Goal: Task Accomplishment & Management: Manage account settings

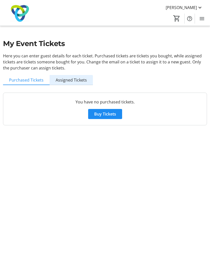
click at [69, 84] on span "Assigned Tickets" at bounding box center [71, 80] width 31 height 10
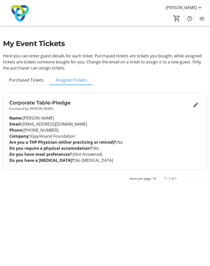
click at [194, 105] on mat-icon "Edit" at bounding box center [195, 105] width 6 height 6
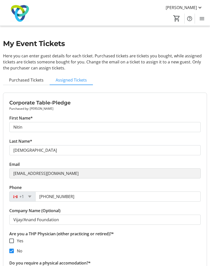
click at [120, 168] on tr-form-field "Email [EMAIL_ADDRESS][DOMAIN_NAME]" at bounding box center [104, 172] width 191 height 23
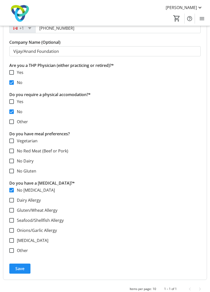
scroll to position [176, 0]
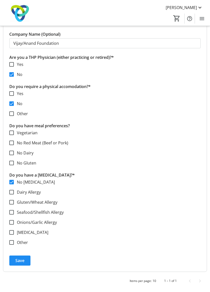
click at [24, 261] on span "Save" at bounding box center [19, 260] width 9 height 6
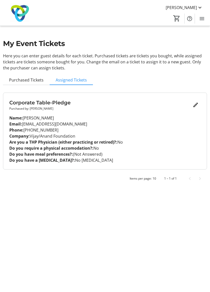
scroll to position [6, 0]
click at [202, 18] on mat-icon "Menu" at bounding box center [202, 19] width 6 height 6
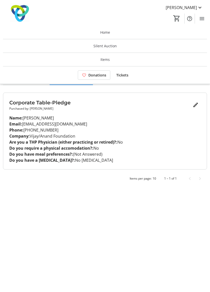
click at [198, 7] on mat-icon at bounding box center [200, 8] width 6 height 6
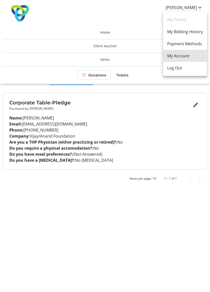
click at [187, 53] on link "My Account" at bounding box center [185, 56] width 44 height 12
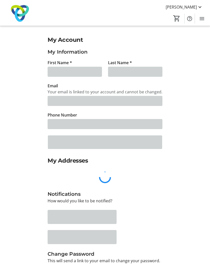
type input "Nitin"
type input "[DEMOGRAPHIC_DATA]"
type input "[EMAIL_ADDRESS][DOMAIN_NAME]"
type input "[PHONE_NUMBER]"
